Goal: Transaction & Acquisition: Purchase product/service

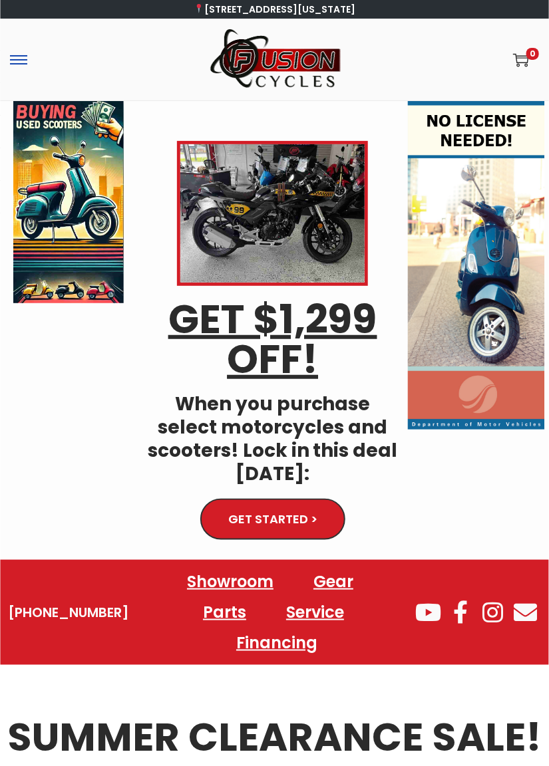
click at [21, 59] on span at bounding box center [18, 59] width 17 height 1
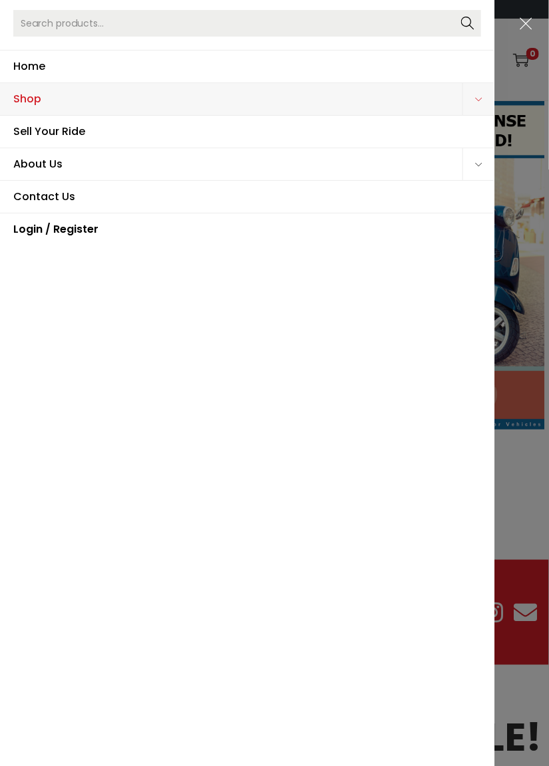
click at [477, 96] on icon "Primary navigation" at bounding box center [478, 99] width 7 height 7
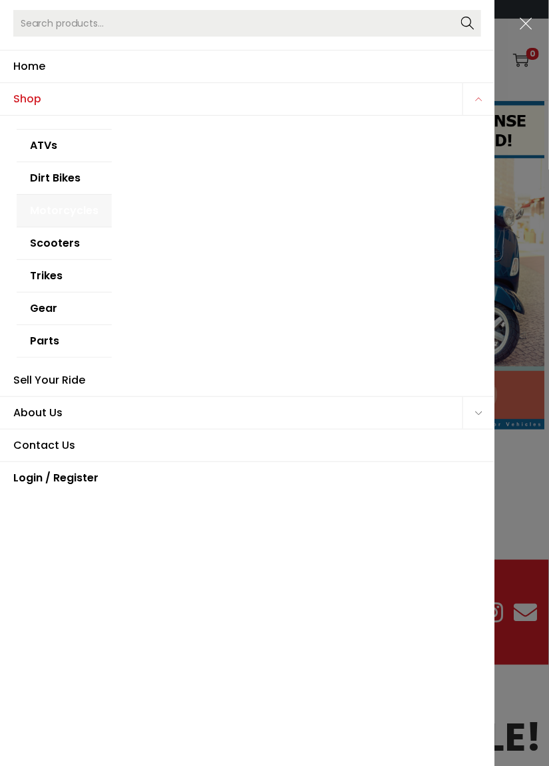
click at [48, 208] on link "Motorcycles" at bounding box center [64, 211] width 95 height 33
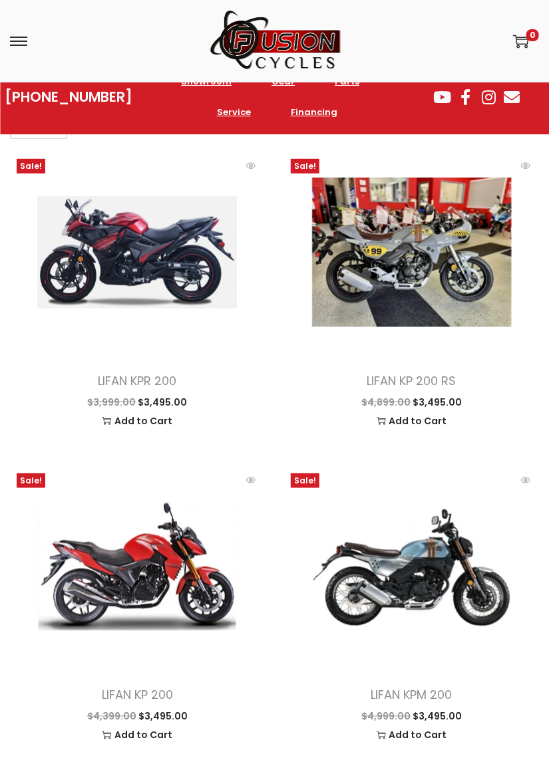
scroll to position [160, 0]
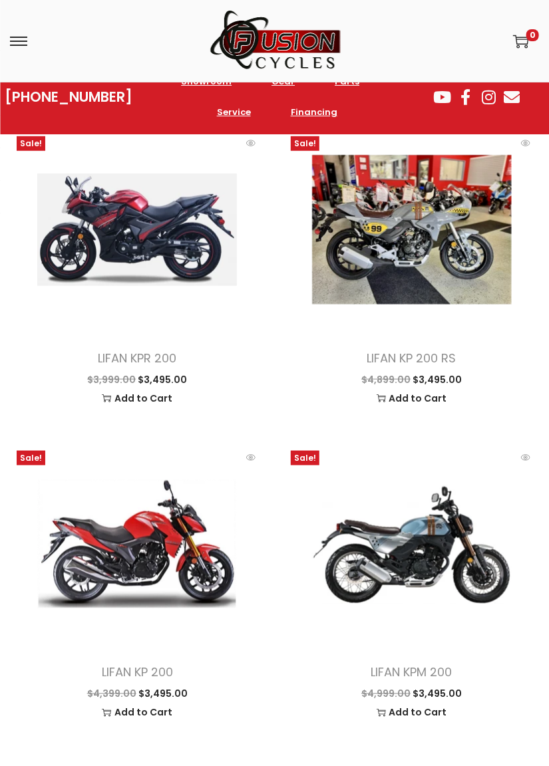
click at [353, 557] on span at bounding box center [411, 543] width 254 height 199
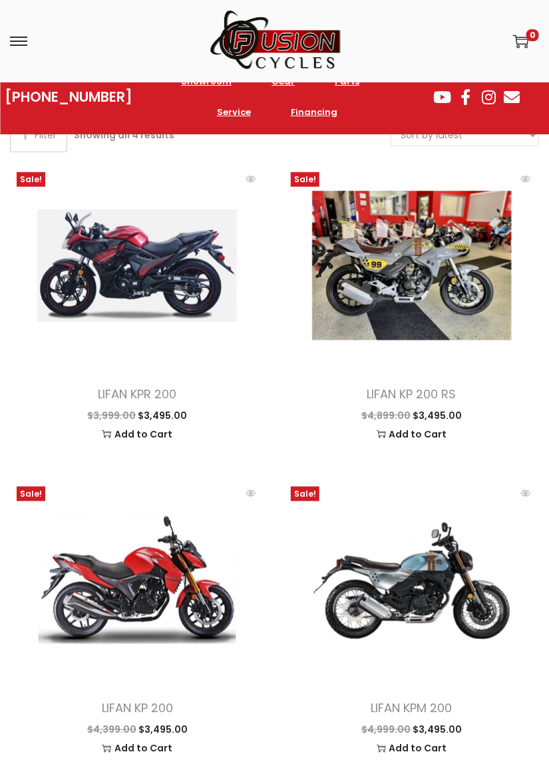
scroll to position [0, 0]
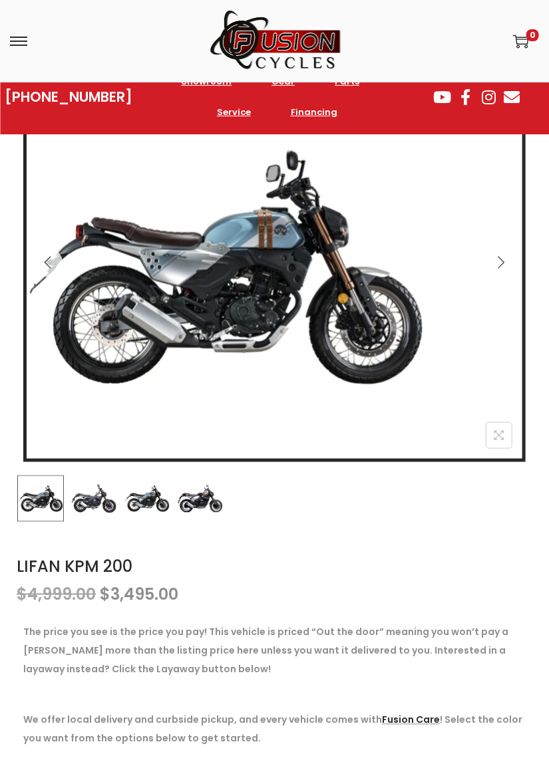
scroll to position [207, 0]
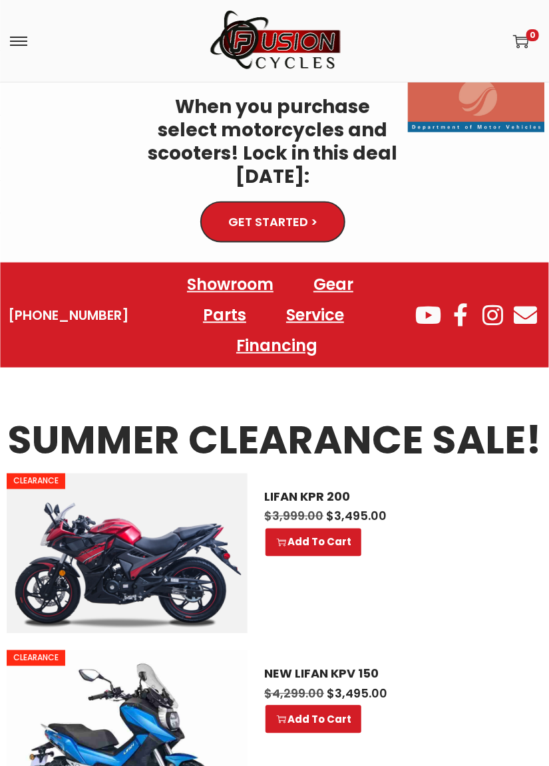
scroll to position [223, 0]
